Goal: Check status: Check status

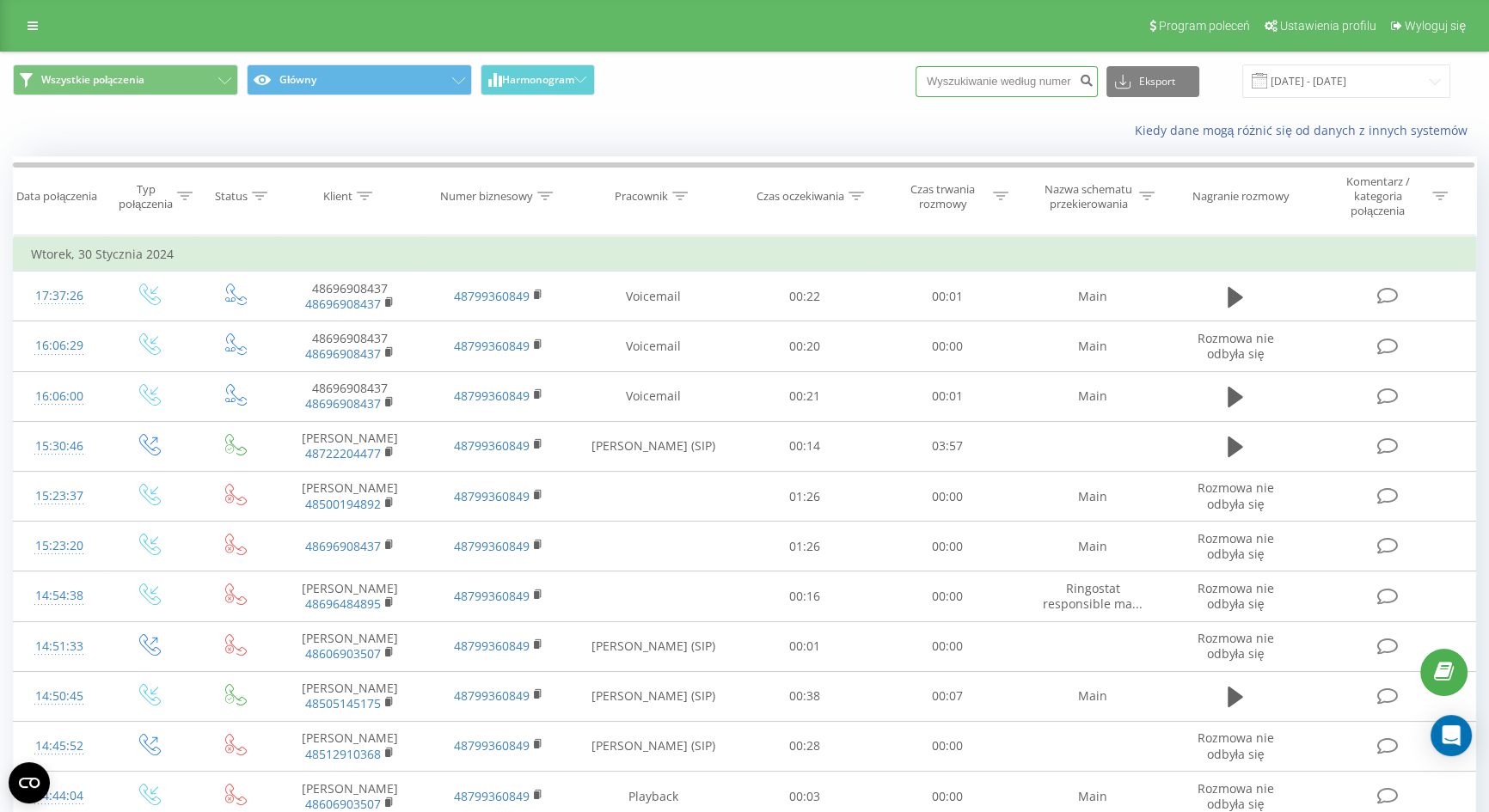
click at [1038, 72] on input at bounding box center [1007, 81] width 183 height 31
paste input "[PHONE_NUMBER]"
drag, startPoint x: 977, startPoint y: 79, endPoint x: 928, endPoint y: 78, distance: 49.0
click at [928, 78] on div "Wszystkie połączenia Główny Harmonogram [PHONE_NUMBER] Eksport .csv .xls .xlsx …" at bounding box center [744, 81] width 1463 height 33
drag, startPoint x: 958, startPoint y: 78, endPoint x: 975, endPoint y: 80, distance: 17.1
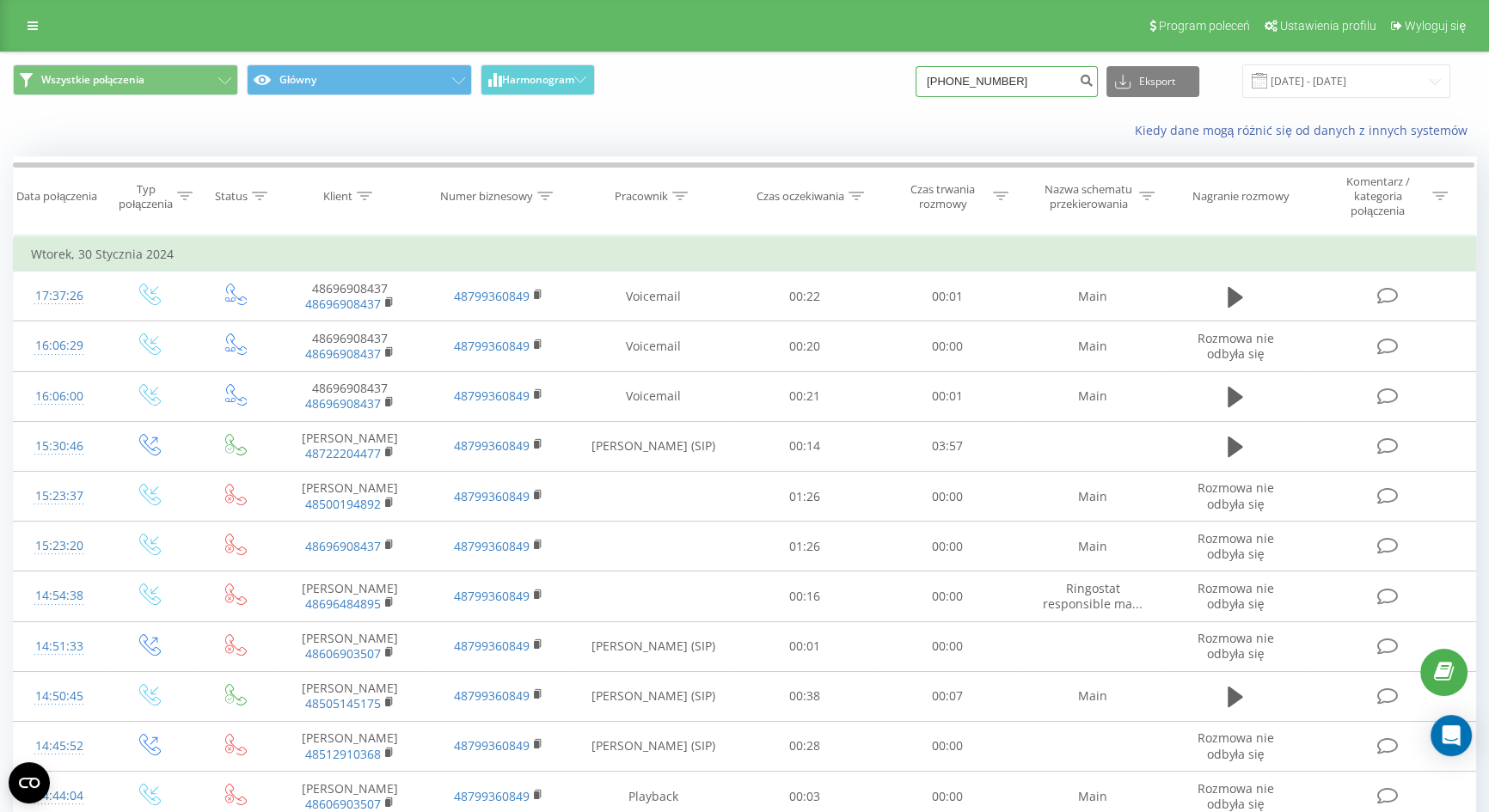
click at [959, 78] on input "[PHONE_NUMBER]" at bounding box center [1007, 81] width 183 height 31
click at [975, 80] on input "[PHONE_NUMBER]" at bounding box center [1007, 81] width 183 height 31
drag, startPoint x: 975, startPoint y: 80, endPoint x: 872, endPoint y: 78, distance: 103.0
click at [876, 78] on div "Wszystkie połączenia Główny Harmonogram [PHONE_NUMBER] Eksport .csv .xls .xlsx …" at bounding box center [744, 81] width 1463 height 33
click at [973, 80] on input "605 344 656" at bounding box center [1007, 81] width 183 height 31
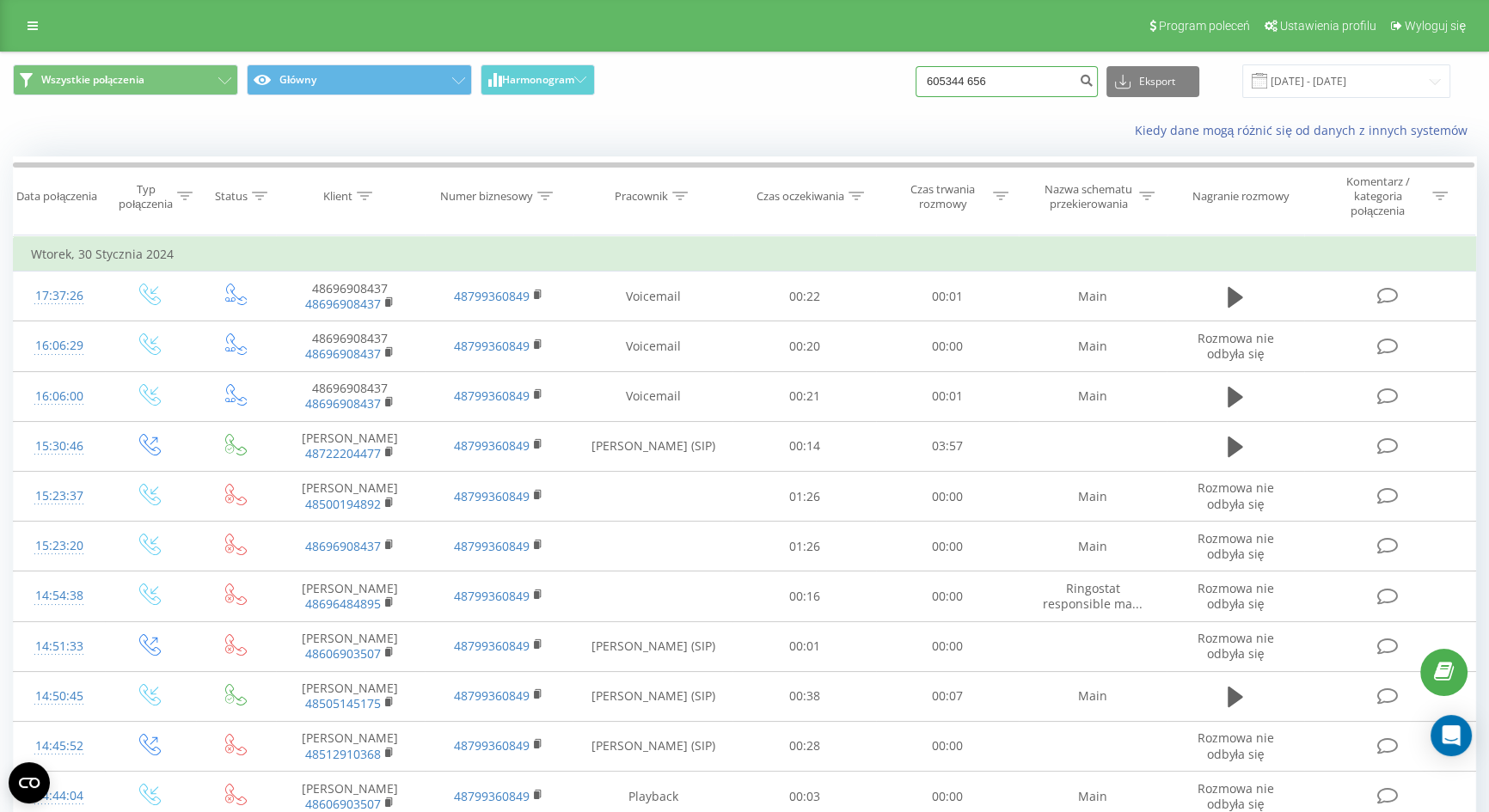
click at [994, 78] on input "605344 656" at bounding box center [1007, 81] width 183 height 31
type input "605344656"
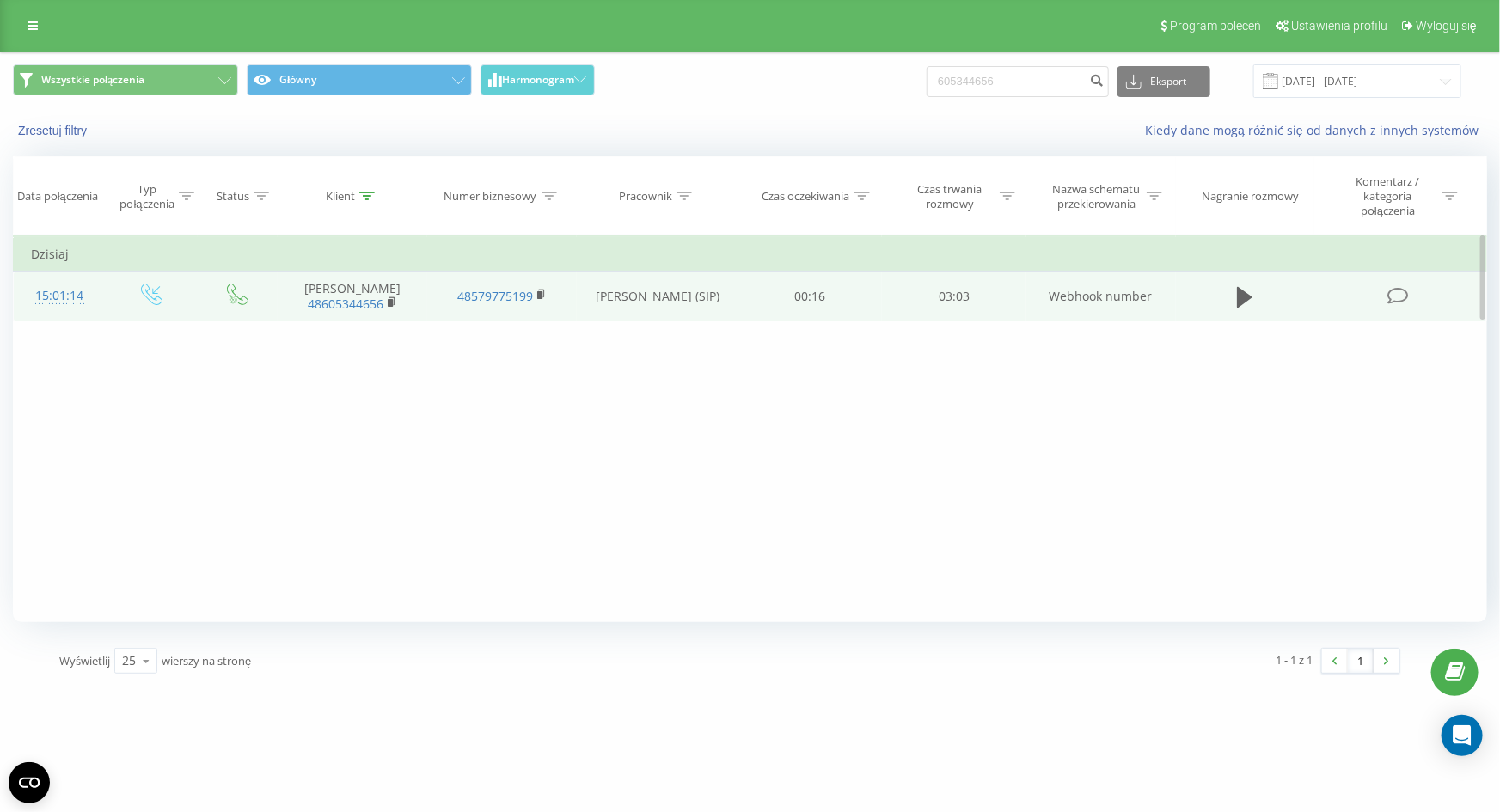
click at [1230, 298] on td at bounding box center [1245, 297] width 139 height 50
click at [1243, 294] on icon at bounding box center [1246, 297] width 16 height 21
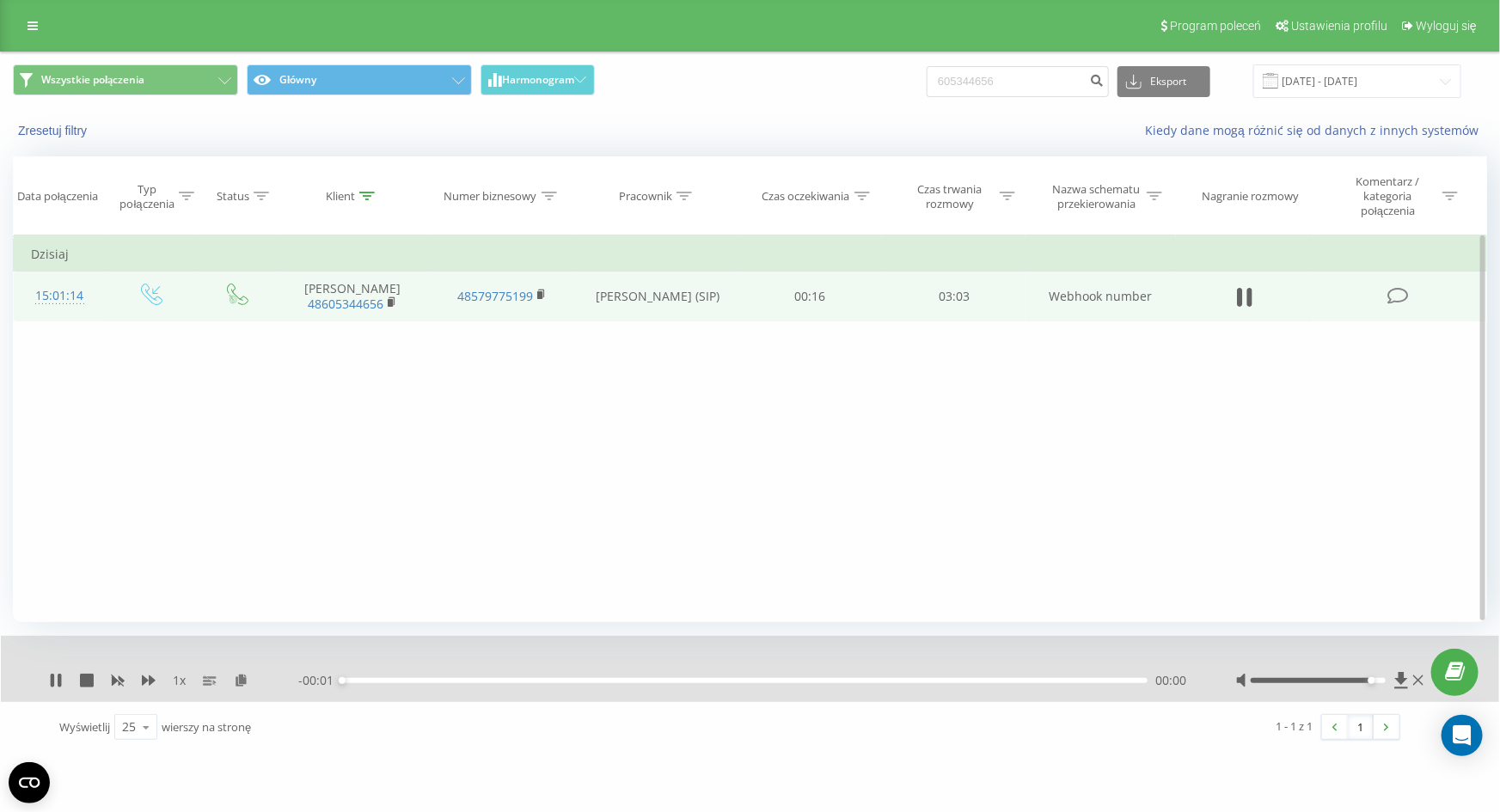
drag, startPoint x: 1321, startPoint y: 678, endPoint x: 1551, endPoint y: 672, distance: 230.1
click at [1499, 672] on html "tapicerstwomedycz... 605344656 Projekty tapicerstwomedyczne.pl Panel Informacyj…" at bounding box center [750, 406] width 1500 height 812
drag, startPoint x: 365, startPoint y: 679, endPoint x: 267, endPoint y: 678, distance: 98.0
click at [284, 678] on div "1 x - 03:04 00:00 00:00" at bounding box center [739, 680] width 1379 height 18
click at [163, 673] on div "1 x" at bounding box center [174, 680] width 250 height 18
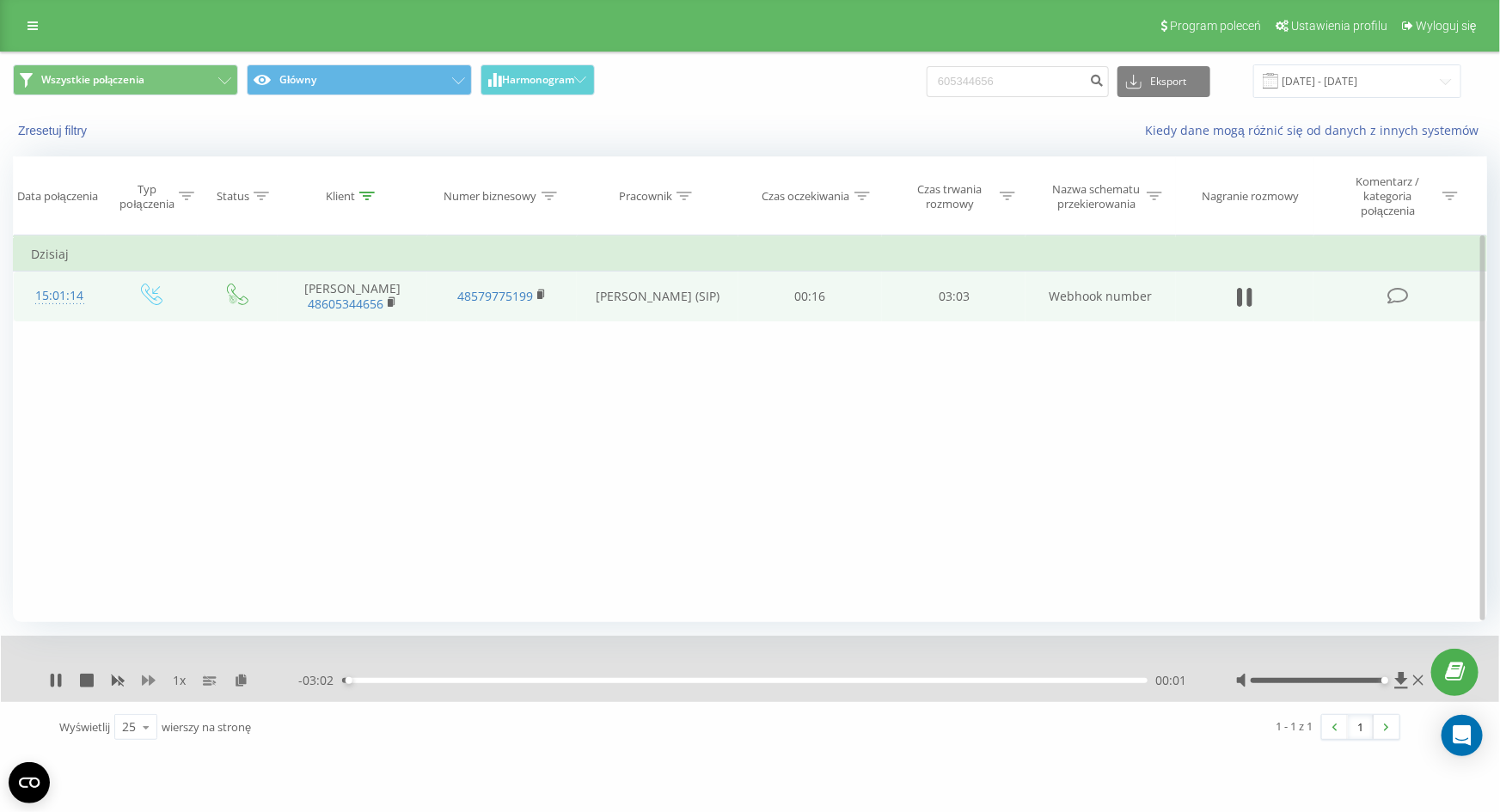
click at [153, 678] on icon at bounding box center [148, 680] width 14 height 11
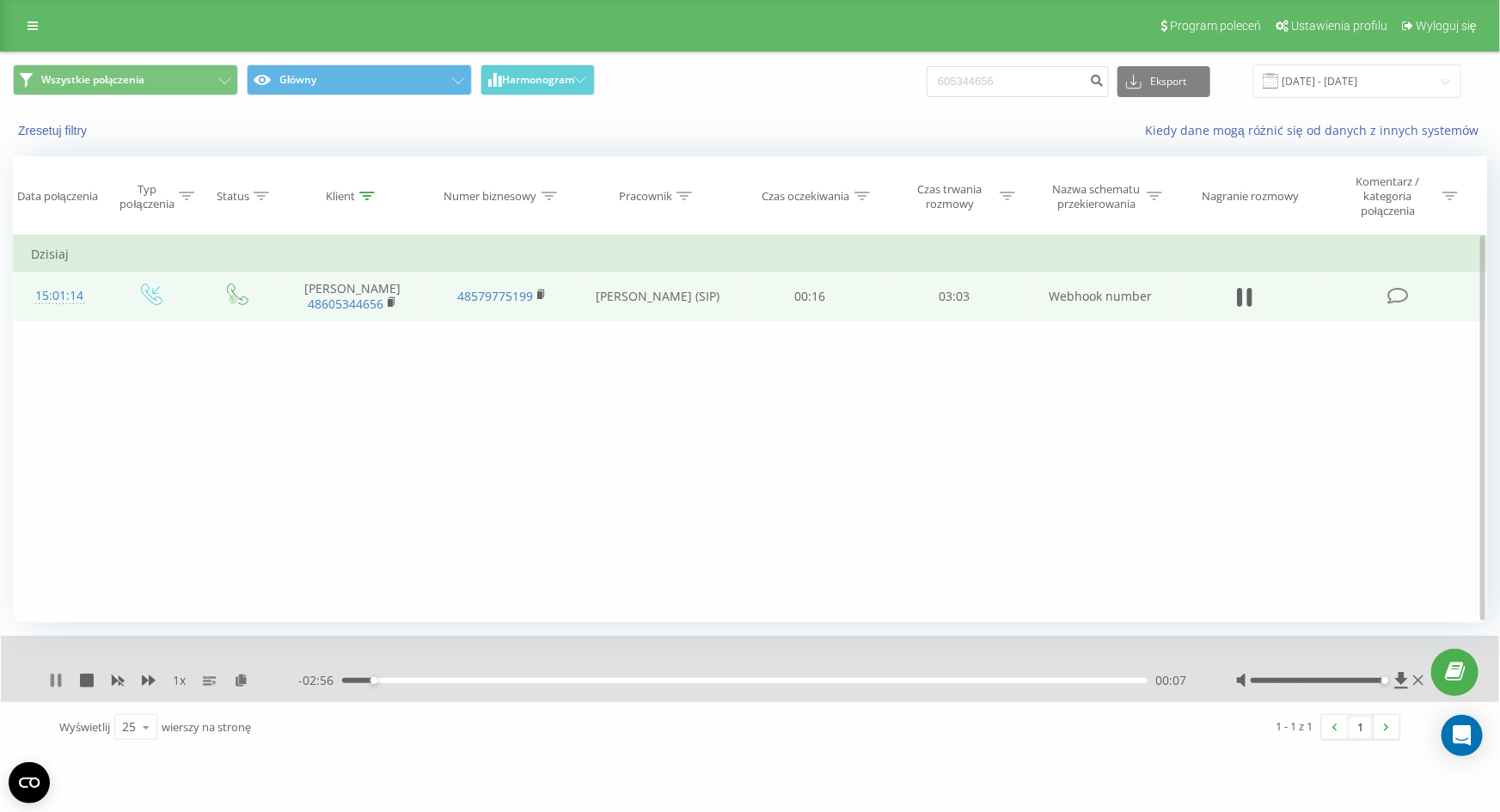
click at [53, 685] on icon at bounding box center [53, 680] width 4 height 14
